Goal: Book appointment/travel/reservation

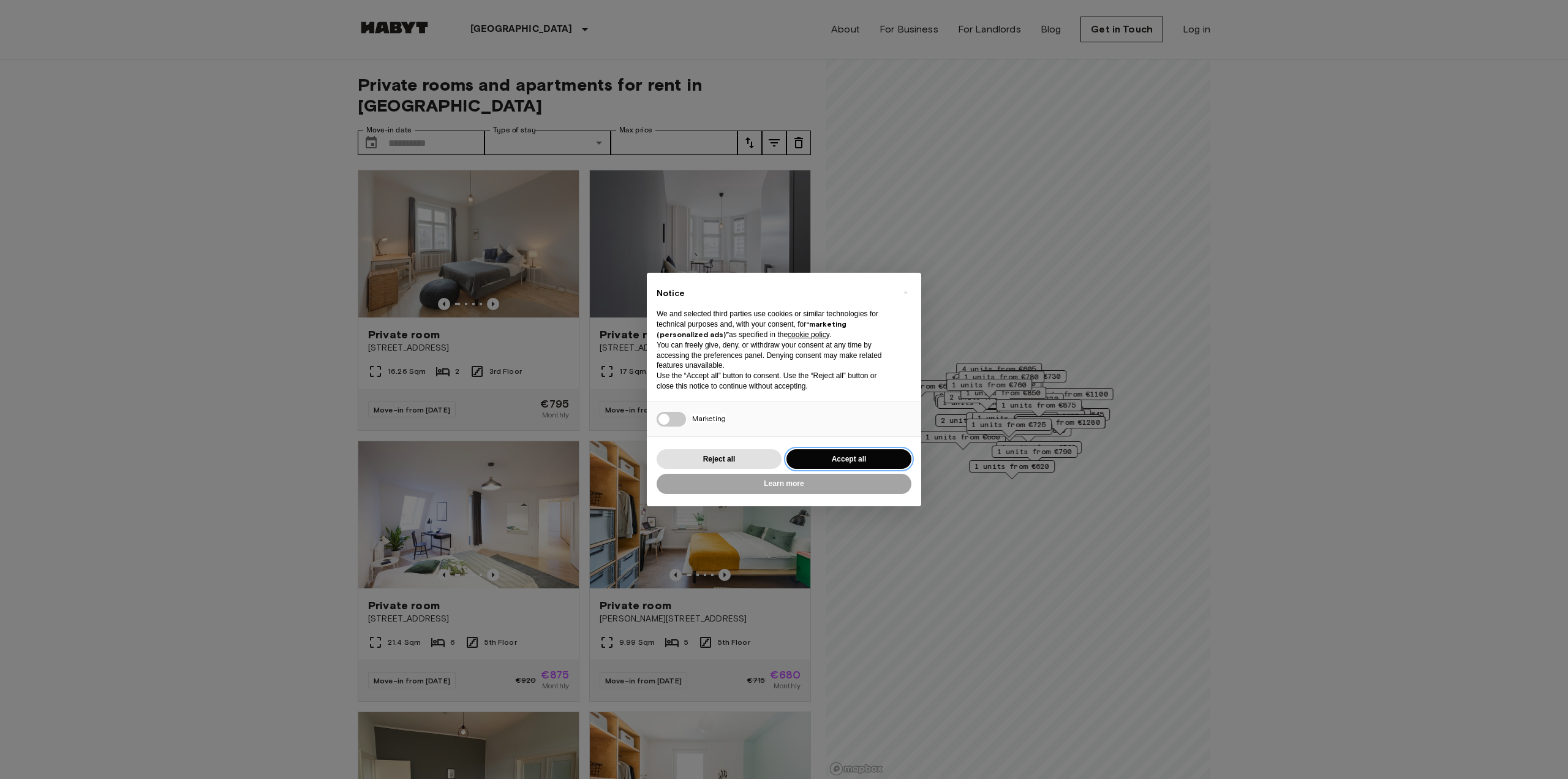
click at [849, 454] on button "Accept all" at bounding box center [849, 460] width 125 height 20
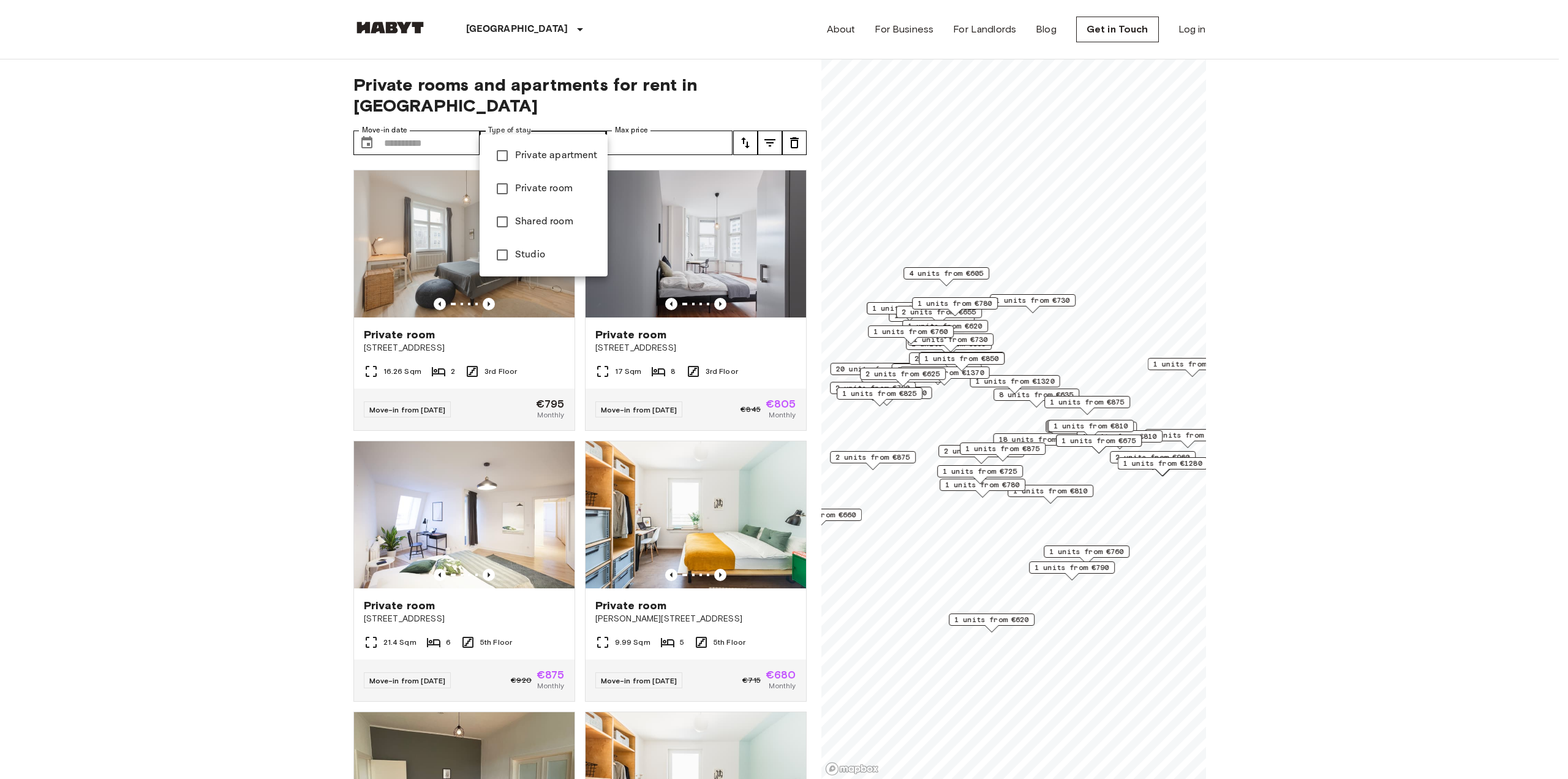
click at [542, 122] on div at bounding box center [784, 390] width 1568 height 779
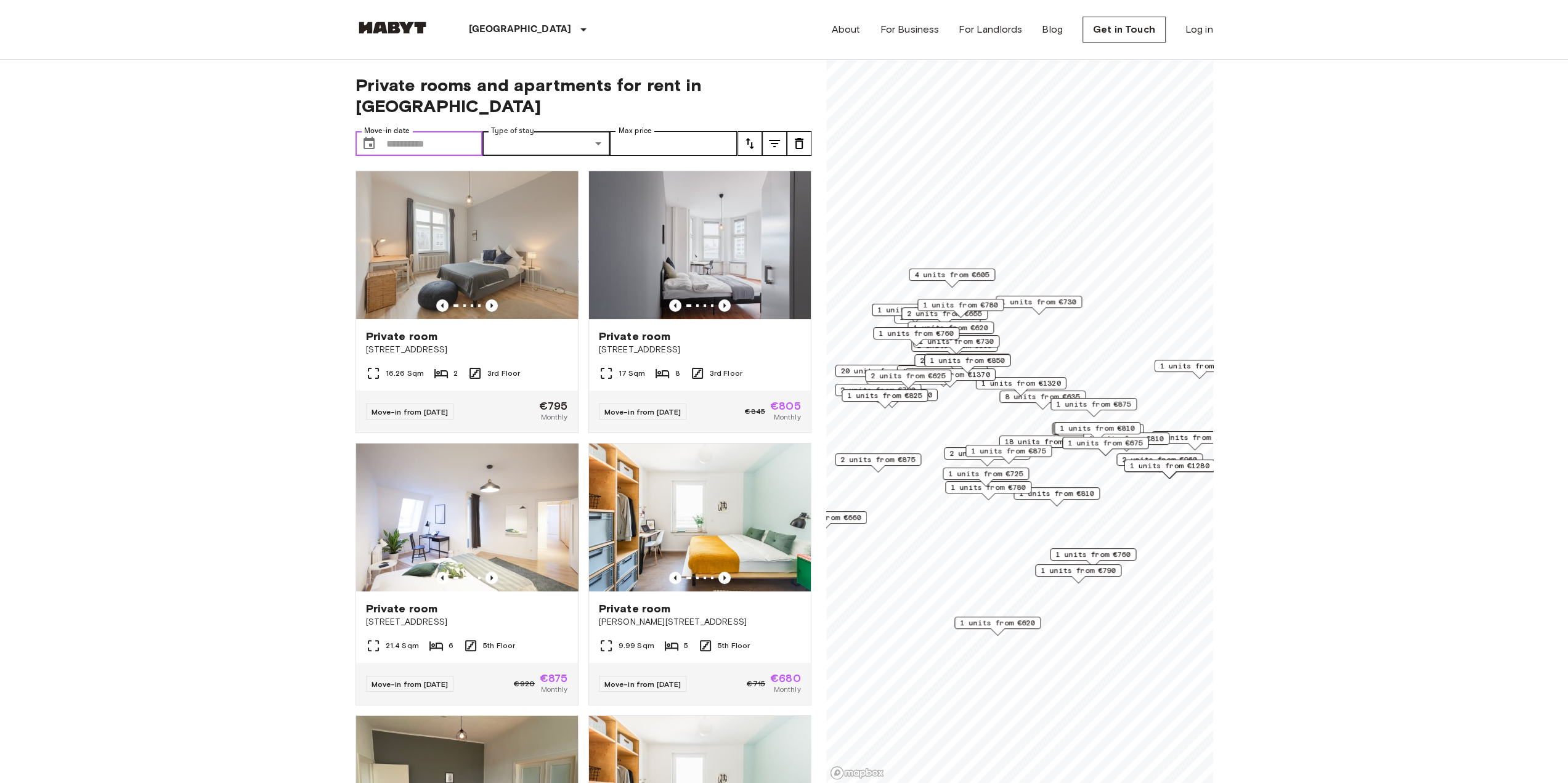
click at [426, 132] on input "Move-in date" at bounding box center [434, 144] width 97 height 25
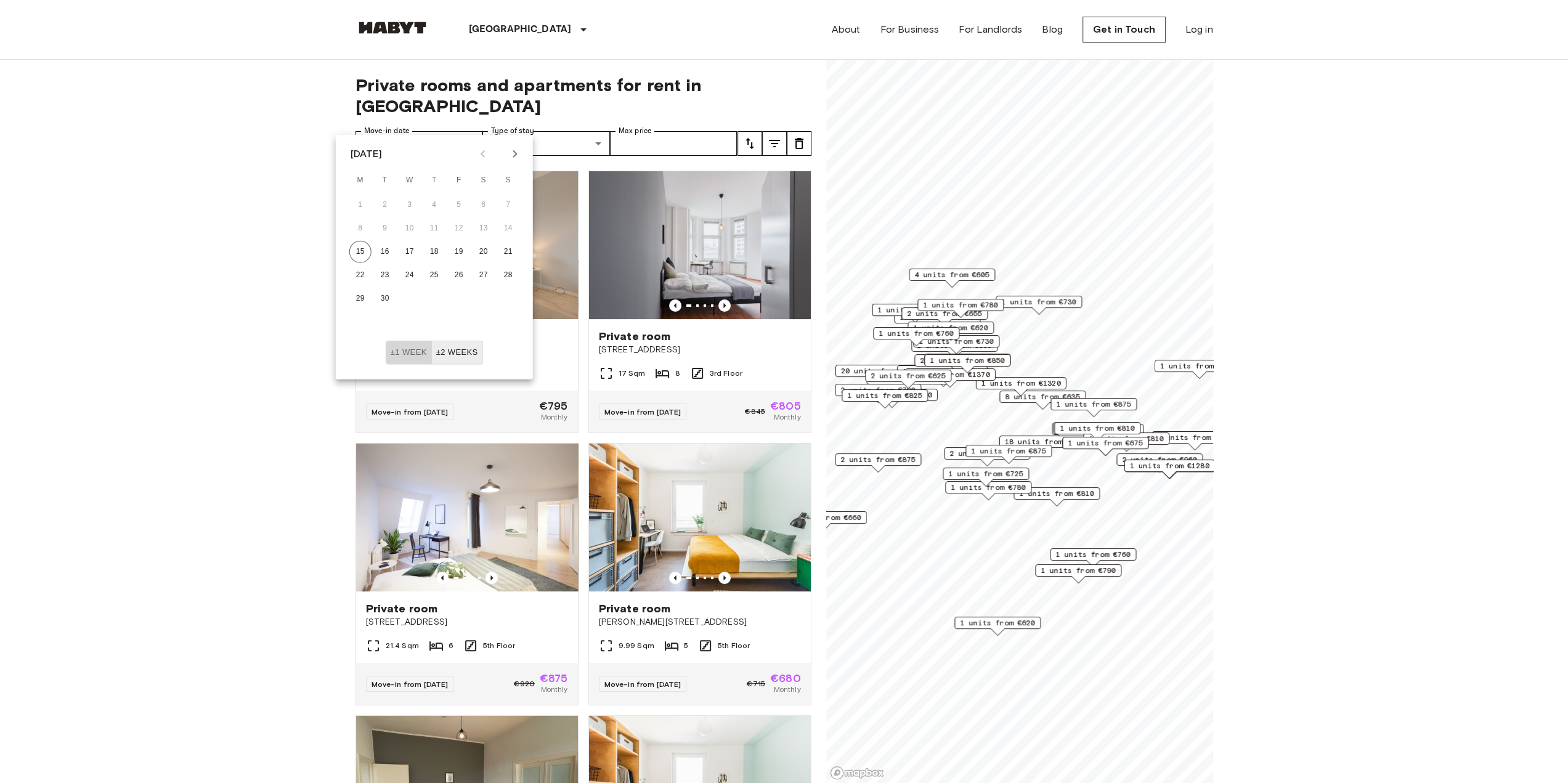
click at [409, 352] on button "±1 week" at bounding box center [409, 352] width 46 height 24
click at [510, 156] on icon "Next month" at bounding box center [515, 153] width 15 height 15
click at [443, 200] on button "2" at bounding box center [434, 205] width 22 height 22
type input "**********"
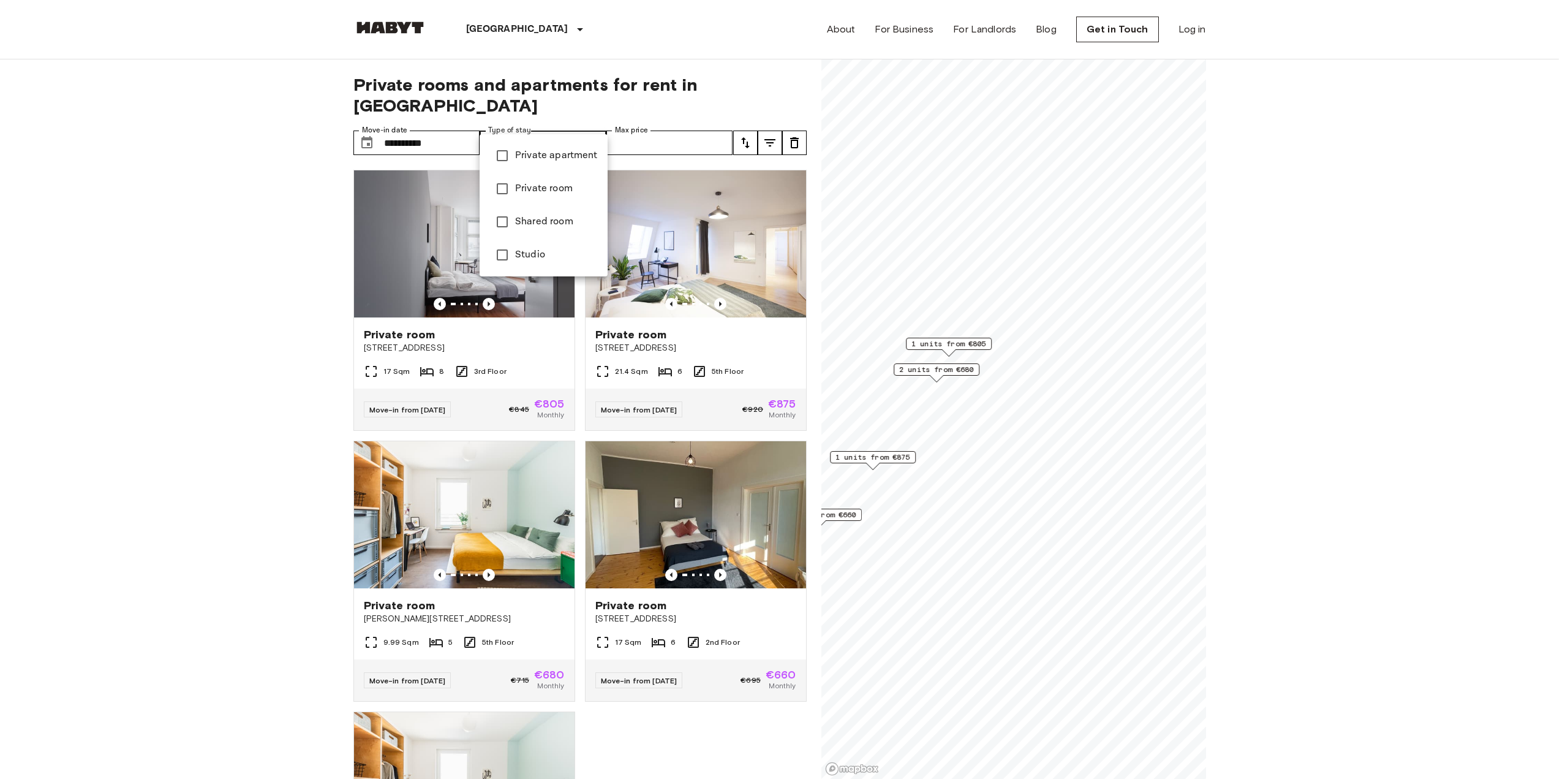
click at [278, 256] on div at bounding box center [784, 390] width 1568 height 779
